Goal: Task Accomplishment & Management: Complete application form

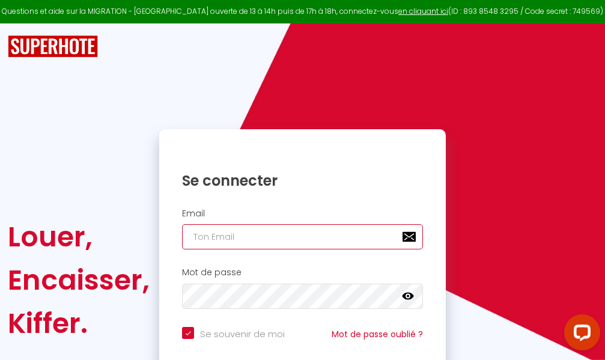
click at [350, 239] on input "email" at bounding box center [302, 236] width 241 height 25
type input "m"
checkbox input "true"
type input "ma"
checkbox input "true"
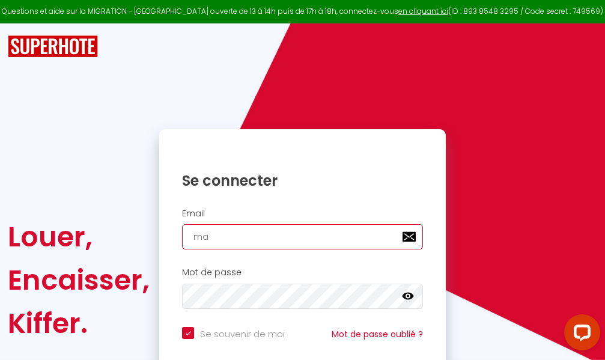
type input "mar"
checkbox input "true"
type input "marc"
checkbox input "true"
type input "marcd"
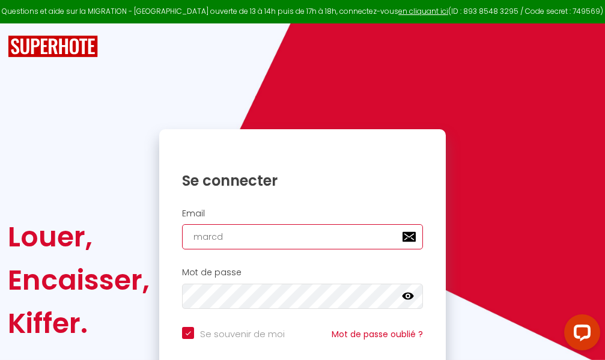
checkbox input "true"
type input "marcdp"
checkbox input "true"
type input "marcdpo"
checkbox input "true"
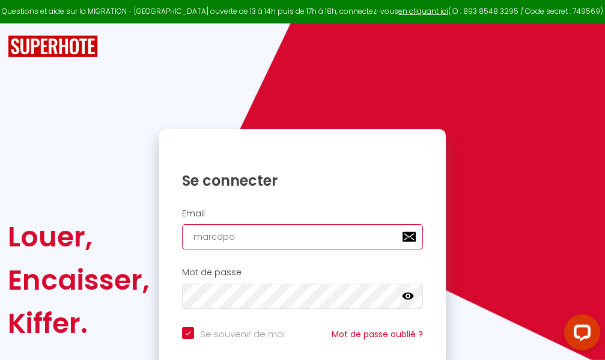
type input "marcdpoz"
checkbox input "true"
type input "marcdpoz."
checkbox input "true"
type input "marcdpoz.l"
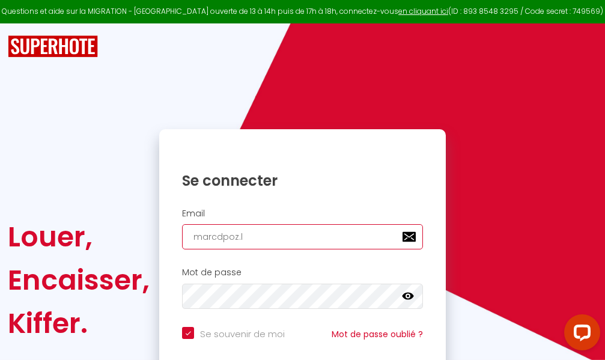
checkbox input "true"
type input "marcdpoz.lo"
checkbox input "true"
type input "marcdpoz.loc"
checkbox input "true"
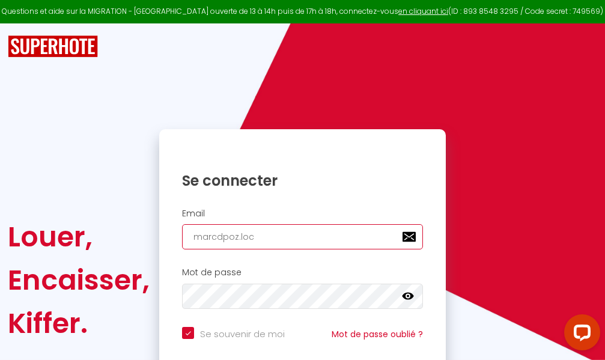
type input "marcdpoz.loca"
checkbox input "true"
type input "marcdpoz.locat"
checkbox input "true"
type input "marcdpoz.locati"
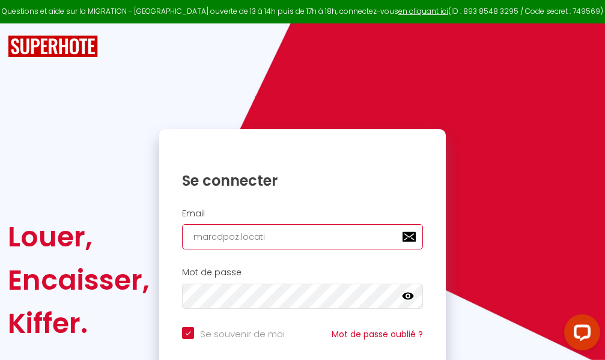
checkbox input "true"
type input "marcdpoz.locatio"
checkbox input "true"
type input "marcdpoz.location"
checkbox input "true"
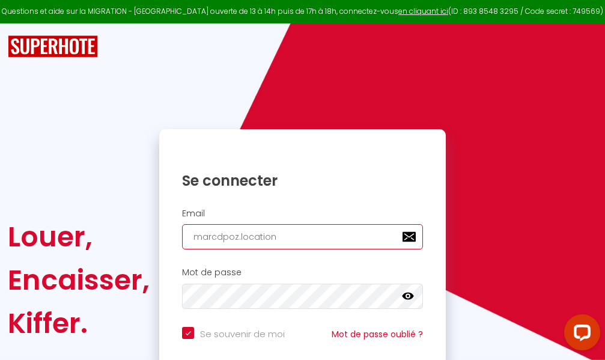
type input "marcdpoz.location@"
checkbox input "true"
type input "marcdpoz.location@g"
checkbox input "true"
type input "marcdpoz.location@gm"
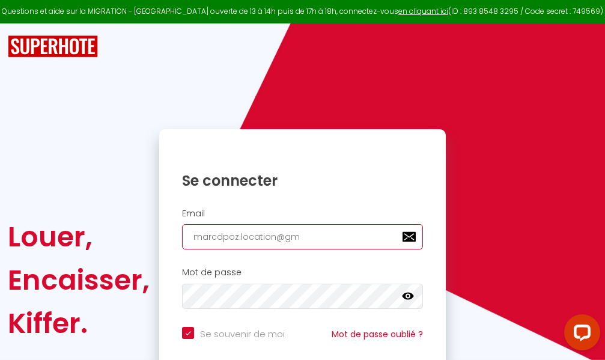
checkbox input "true"
type input "marcdpoz.location@gma"
checkbox input "true"
type input "marcdpoz.location@gmai"
checkbox input "true"
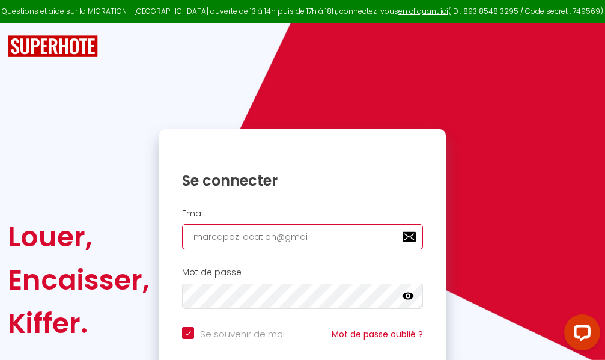
type input "[EMAIL_ADDRESS]"
checkbox input "true"
type input "[EMAIL_ADDRESS]."
checkbox input "true"
type input "marcdpoz.location@gmail.c"
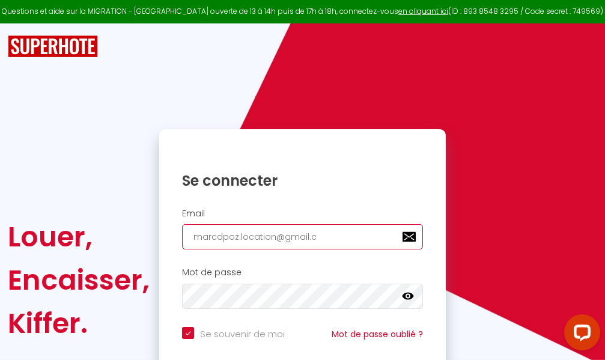
checkbox input "true"
type input "[EMAIL_ADDRESS][DOMAIN_NAME]"
checkbox input "true"
type input "[EMAIL_ADDRESS][DOMAIN_NAME]"
checkbox input "true"
